Goal: Information Seeking & Learning: Learn about a topic

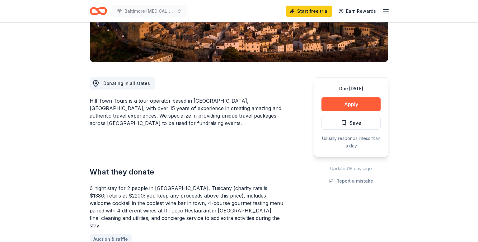
click at [225, 127] on div "Donating in all states Hill Town Tours is a tour operator based in Tuscany, Ita…" at bounding box center [187, 235] width 194 height 346
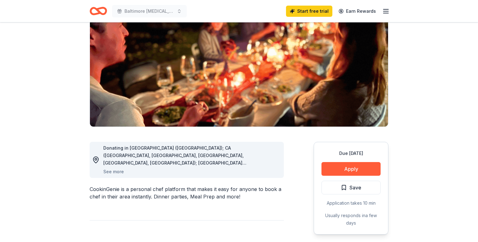
scroll to position [66, 0]
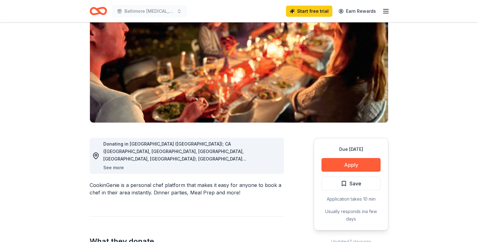
click at [118, 168] on button "See more" at bounding box center [113, 167] width 21 height 7
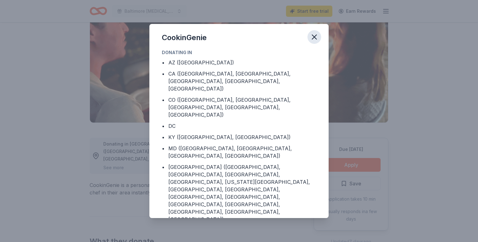
click at [310, 37] on icon "button" at bounding box center [314, 37] width 9 height 9
